Goal: Information Seeking & Learning: Learn about a topic

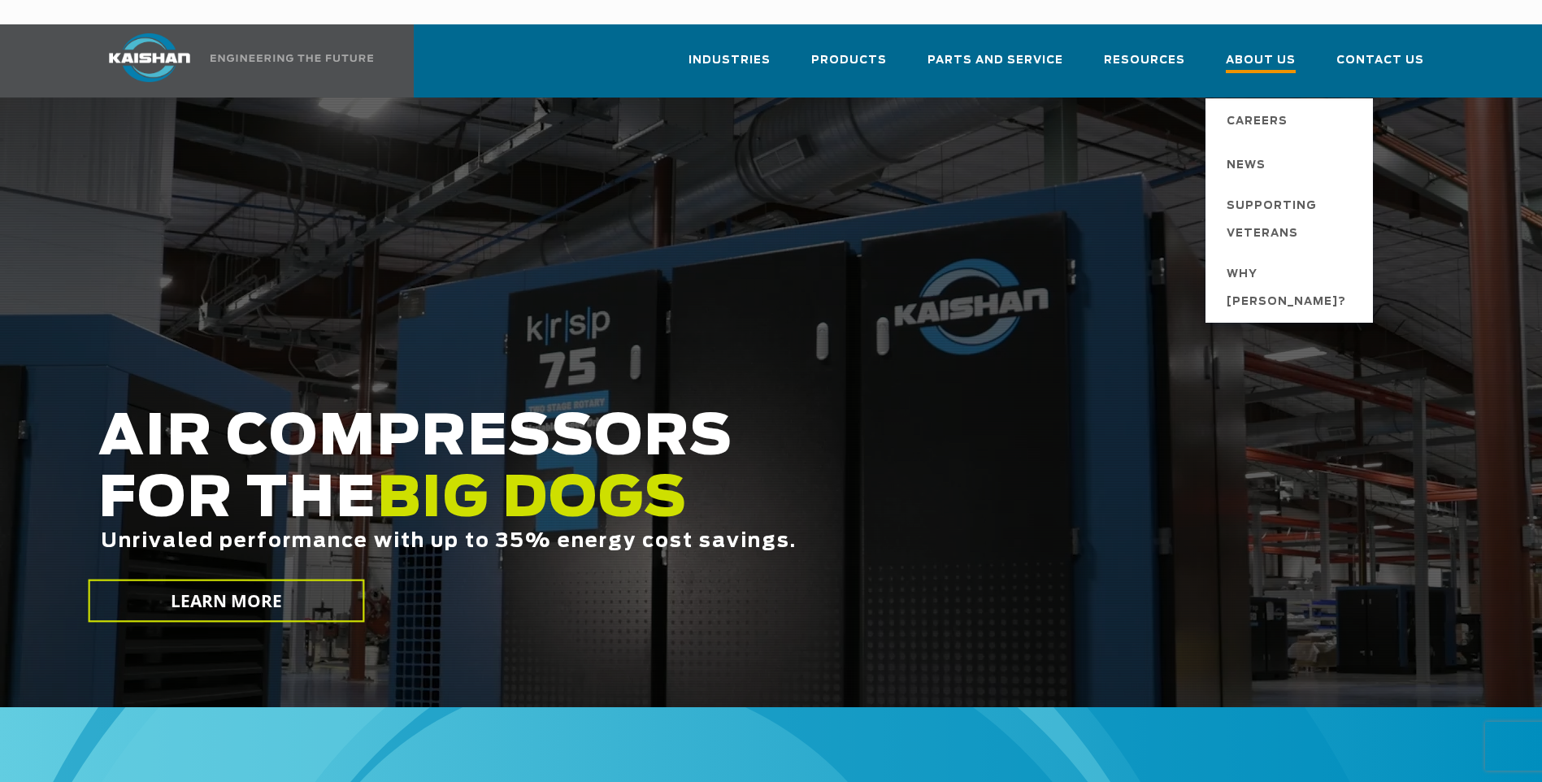
click at [1283, 39] on link "About Us" at bounding box center [1261, 68] width 70 height 59
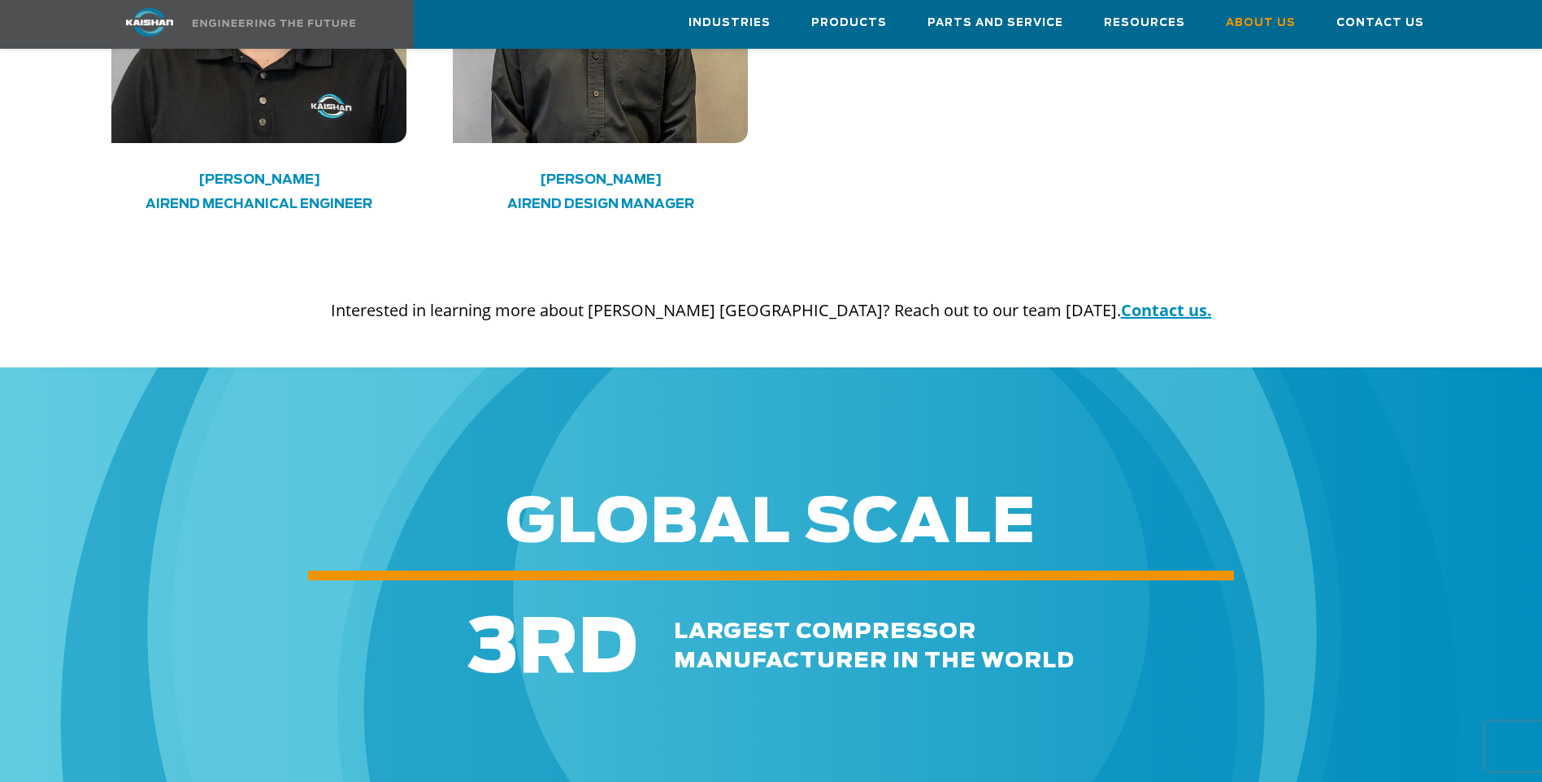
scroll to position [4959, 0]
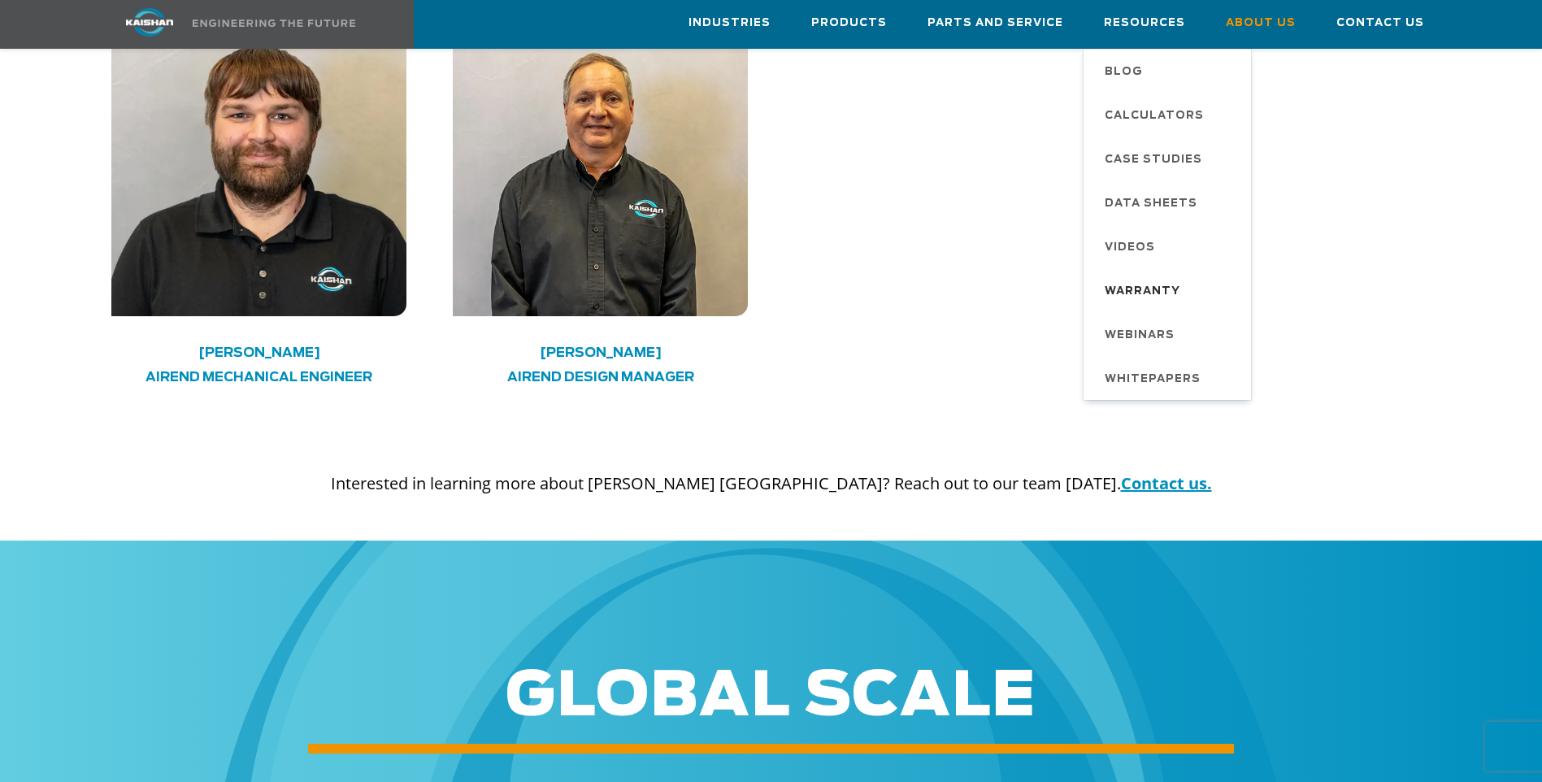
click at [1136, 287] on span "Warranty" at bounding box center [1143, 292] width 76 height 28
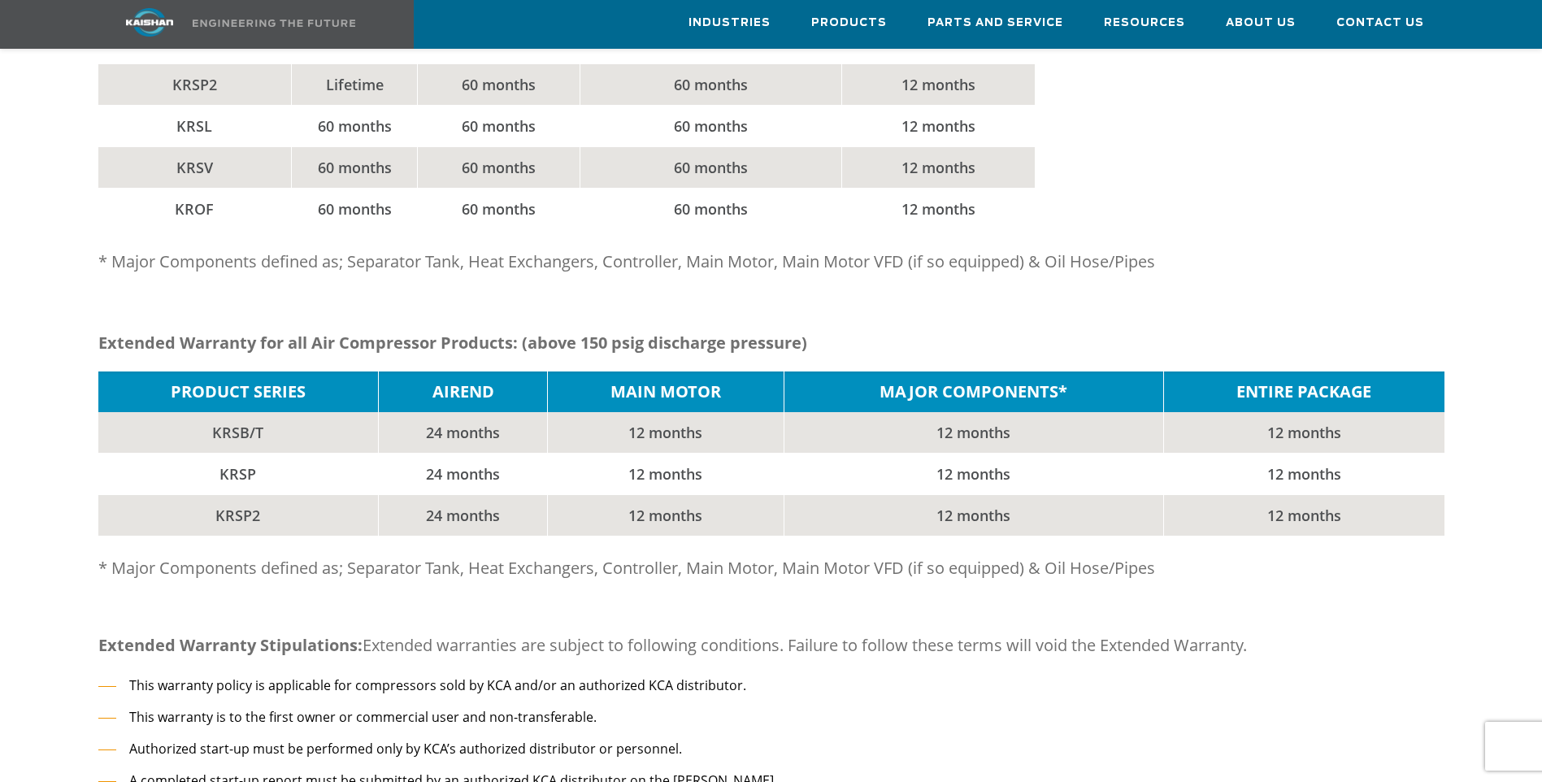
scroll to position [813, 0]
